Goal: Check status: Check status

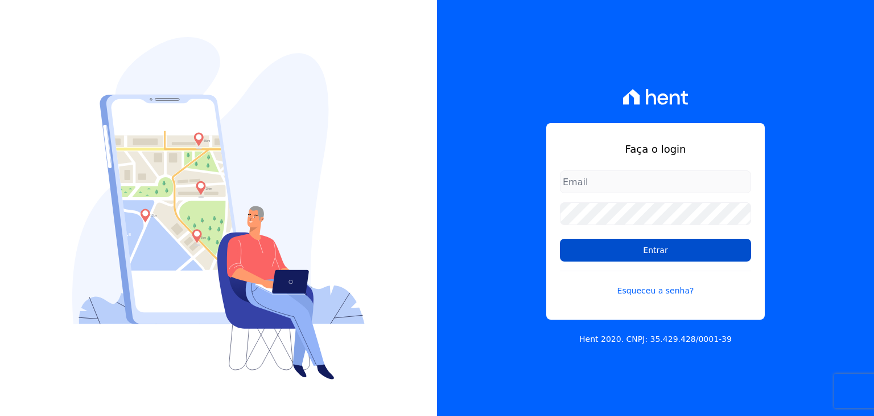
type input "[EMAIL_ADDRESS][DOMAIN_NAME]"
click at [599, 247] on input "Entrar" at bounding box center [655, 250] width 191 height 23
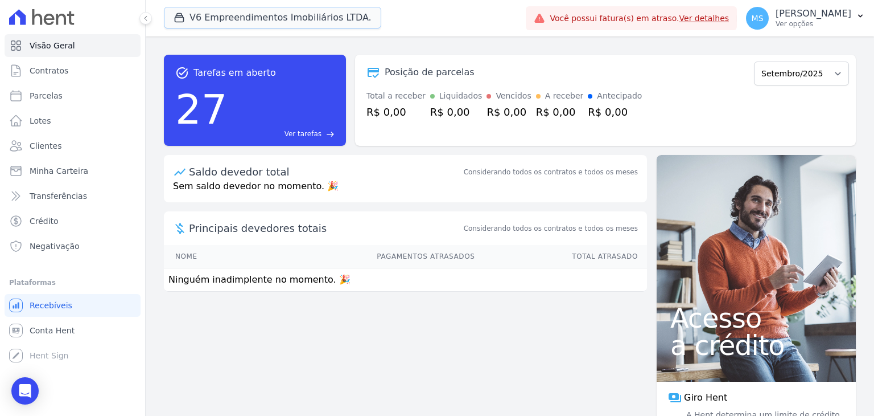
drag, startPoint x: 239, startPoint y: 18, endPoint x: 228, endPoint y: 41, distance: 25.5
click at [239, 18] on button "V6 Empreendimentos Imobiliários LTDA." at bounding box center [272, 18] width 217 height 22
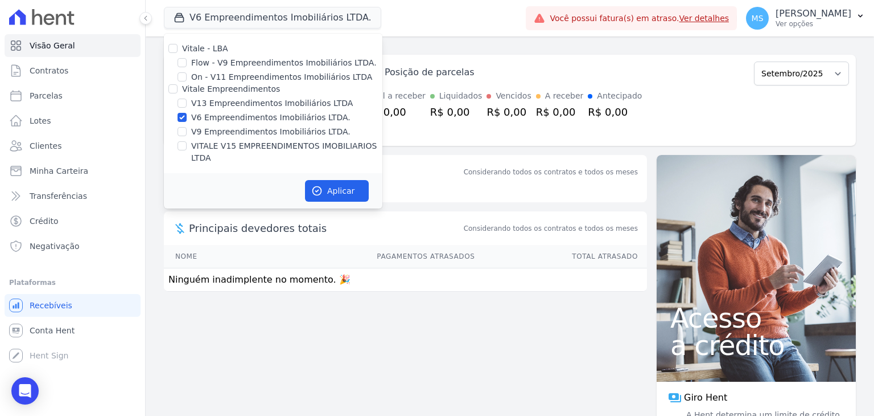
click at [189, 115] on div "V6 Empreendimentos Imobiliários LTDA." at bounding box center [273, 118] width 219 height 12
click at [190, 122] on div "V6 Empreendimentos Imobiliários LTDA." at bounding box center [273, 118] width 219 height 12
click at [173, 118] on div "V6 Empreendimentos Imobiliários LTDA." at bounding box center [273, 118] width 219 height 12
click at [178, 118] on input "V6 Empreendimentos Imobiliários LTDA." at bounding box center [182, 117] width 9 height 9
checkbox input "false"
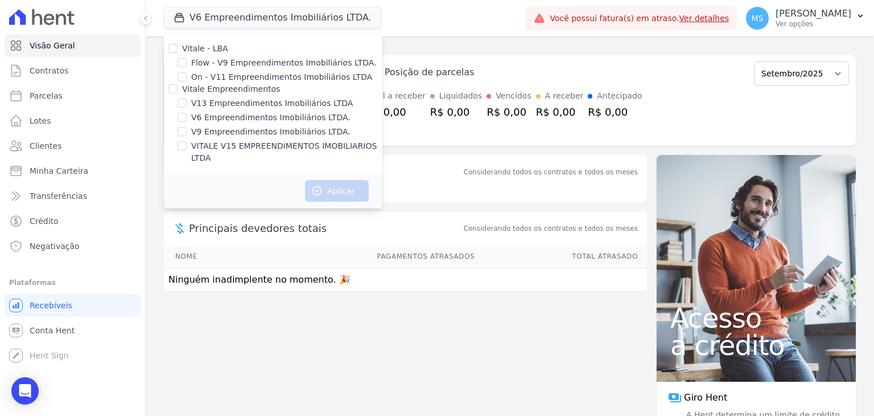
click at [213, 149] on label "VITALE V15 EMPREENDIMENTOS IMOBILIARIOS LTDA" at bounding box center [286, 152] width 191 height 24
click at [187, 149] on input "VITALE V15 EMPREENDIMENTOS IMOBILIARIOS LTDA" at bounding box center [182, 145] width 9 height 9
checkbox input "true"
click at [334, 180] on button "Aplicar" at bounding box center [337, 191] width 64 height 22
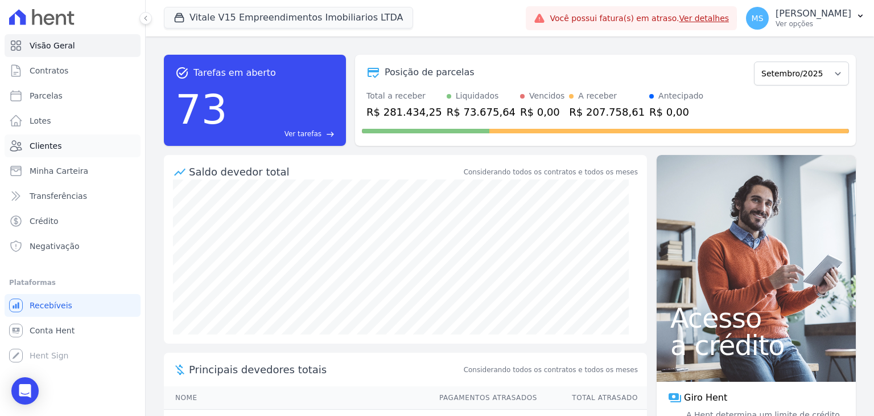
click at [55, 150] on span "Clientes" at bounding box center [46, 145] width 32 height 11
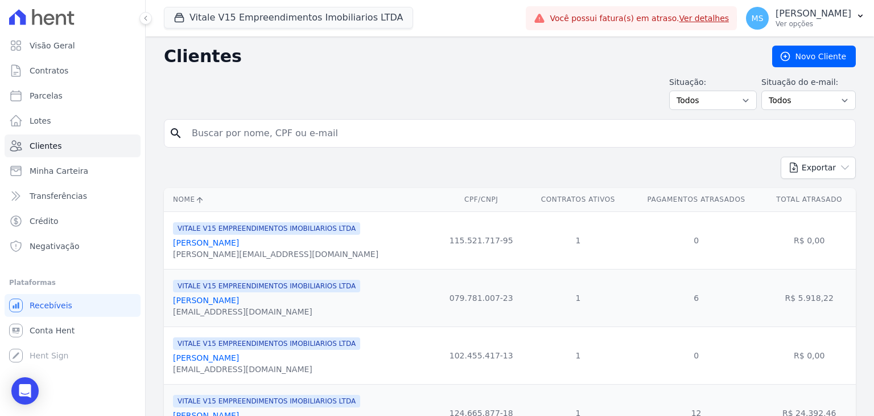
click at [225, 128] on input "search" at bounding box center [518, 133] width 666 height 23
type input "william"
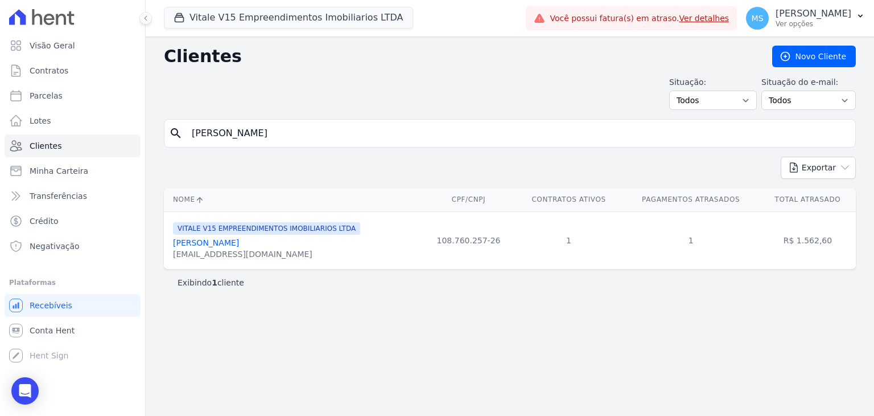
click at [239, 244] on link "William Bernardo De Jesus" at bounding box center [206, 242] width 66 height 9
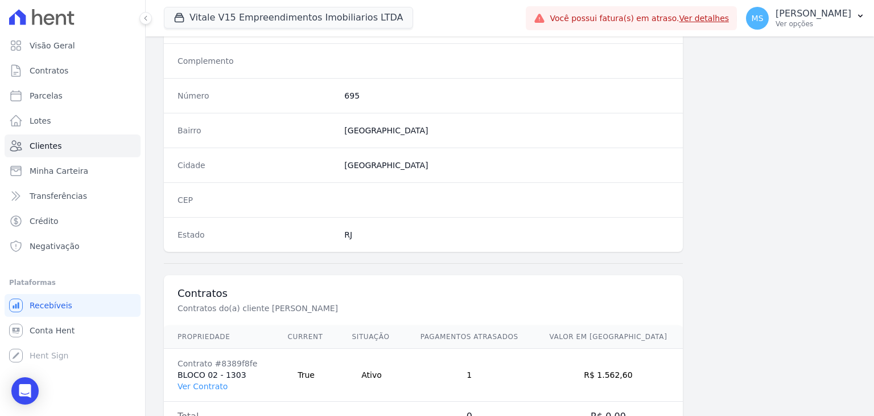
scroll to position [646, 0]
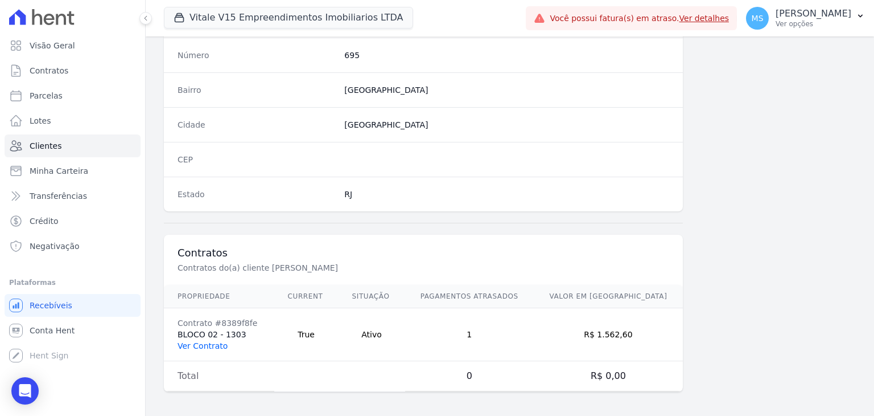
click at [200, 341] on link "Ver Contrato" at bounding box center [203, 345] width 50 height 9
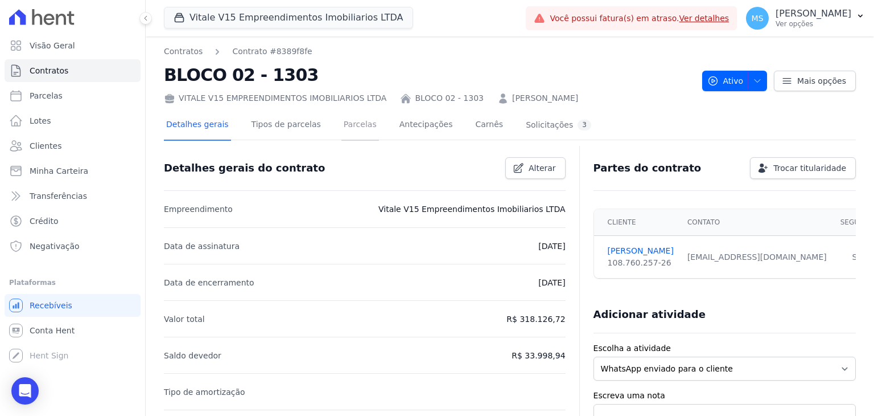
click at [342, 118] on link "Parcelas" at bounding box center [361, 125] width 38 height 30
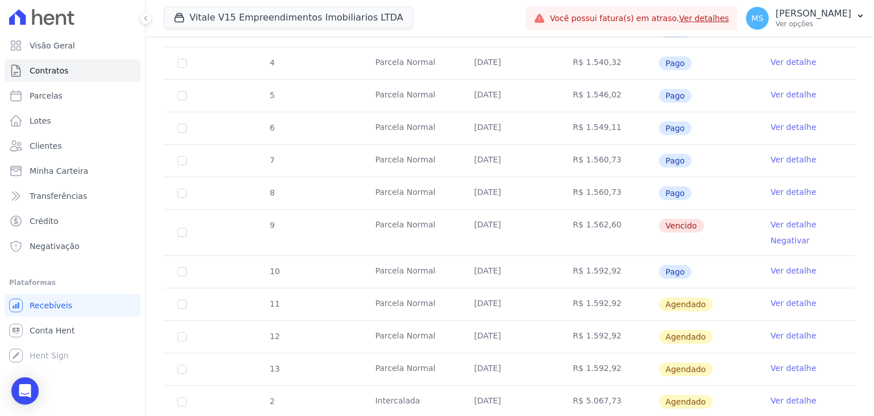
scroll to position [345, 0]
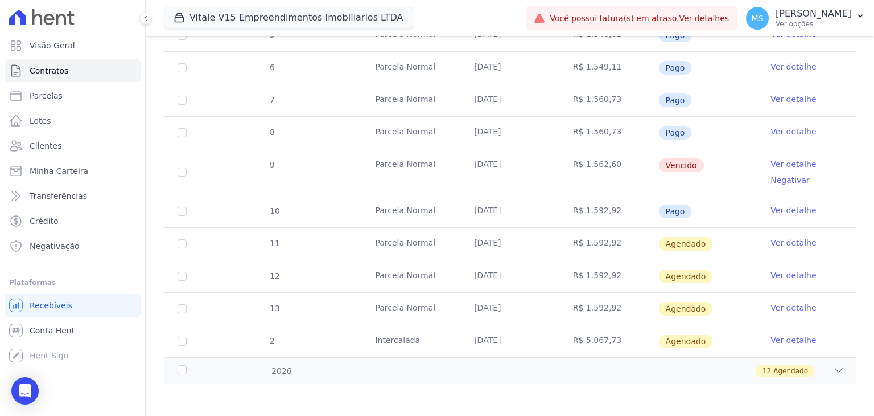
click at [789, 162] on link "Ver detalhe" at bounding box center [794, 163] width 46 height 11
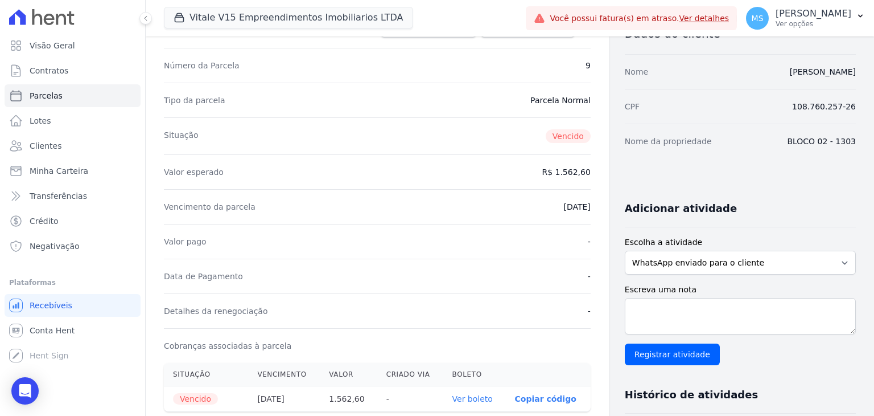
scroll to position [285, 0]
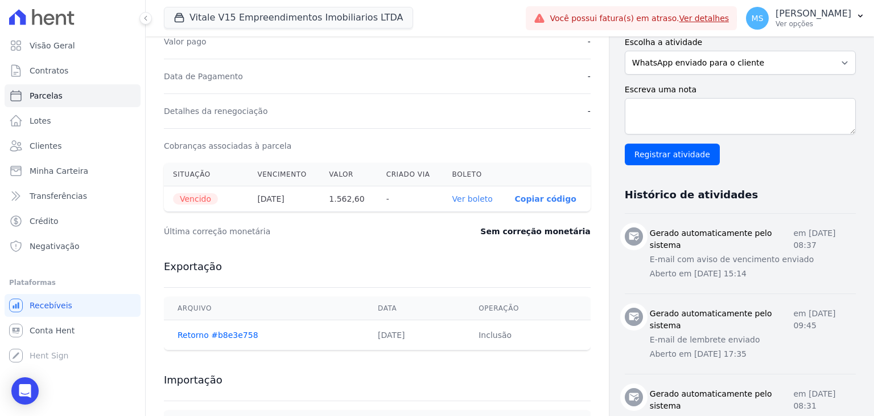
click at [486, 195] on link "Ver boleto" at bounding box center [473, 198] width 40 height 9
